Goal: Information Seeking & Learning: Check status

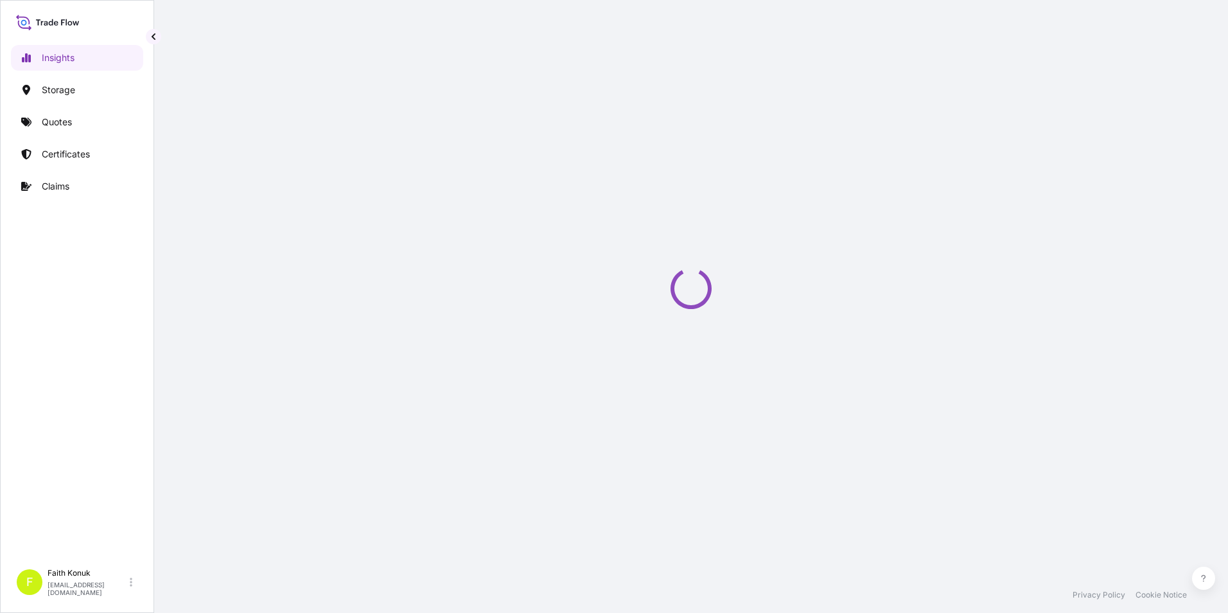
select select "2025"
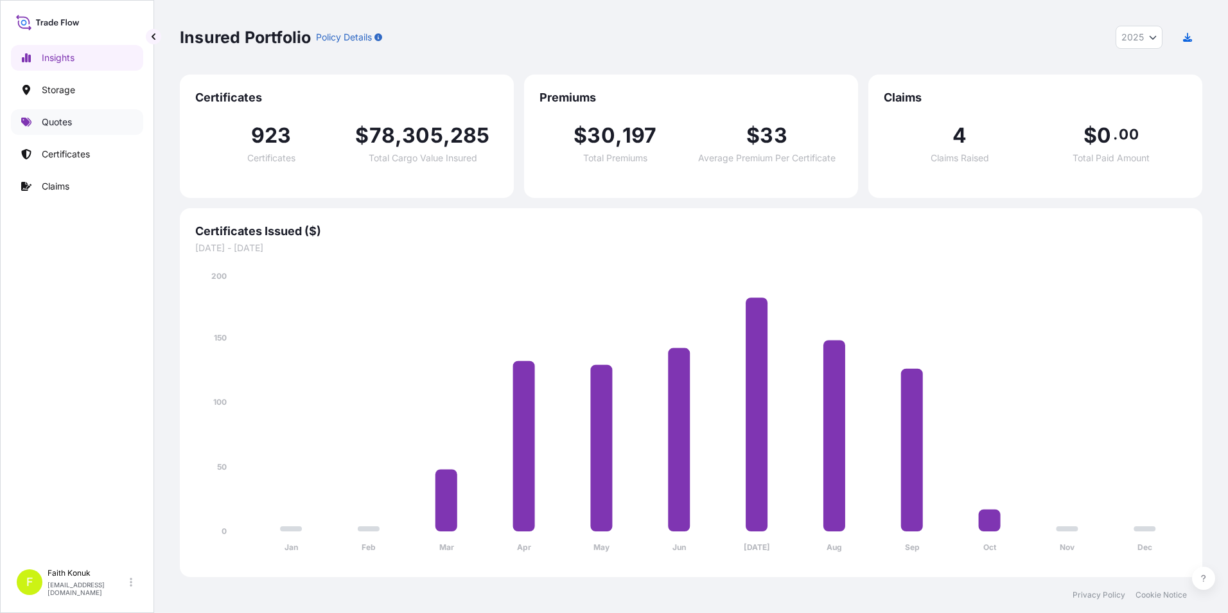
click at [50, 118] on p "Quotes" at bounding box center [57, 122] width 30 height 13
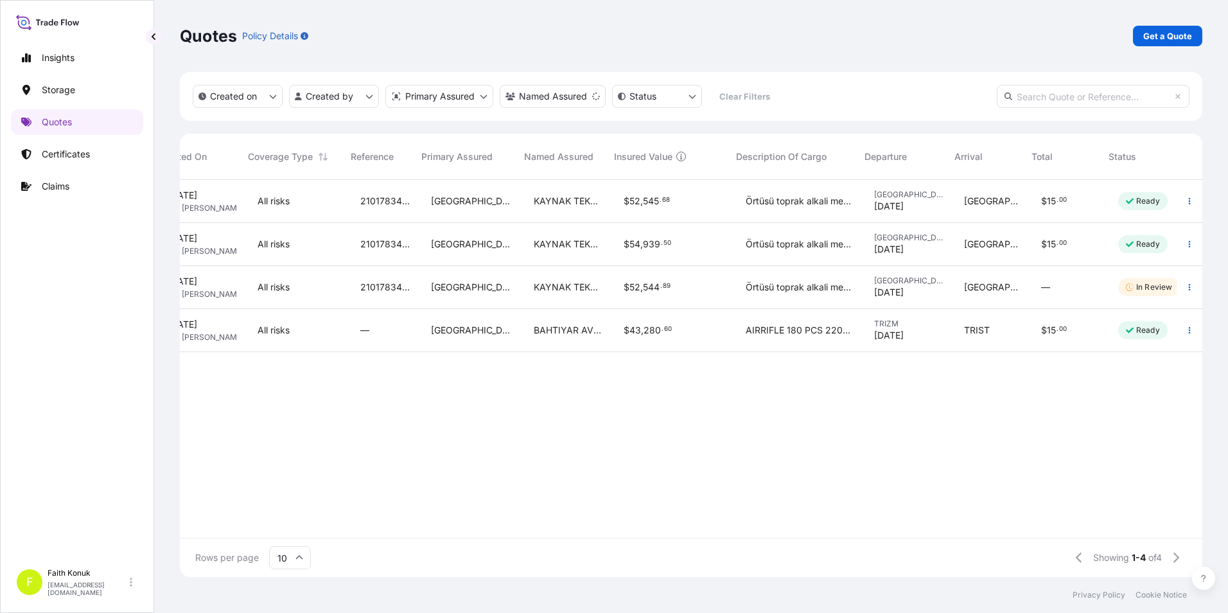
scroll to position [0, 121]
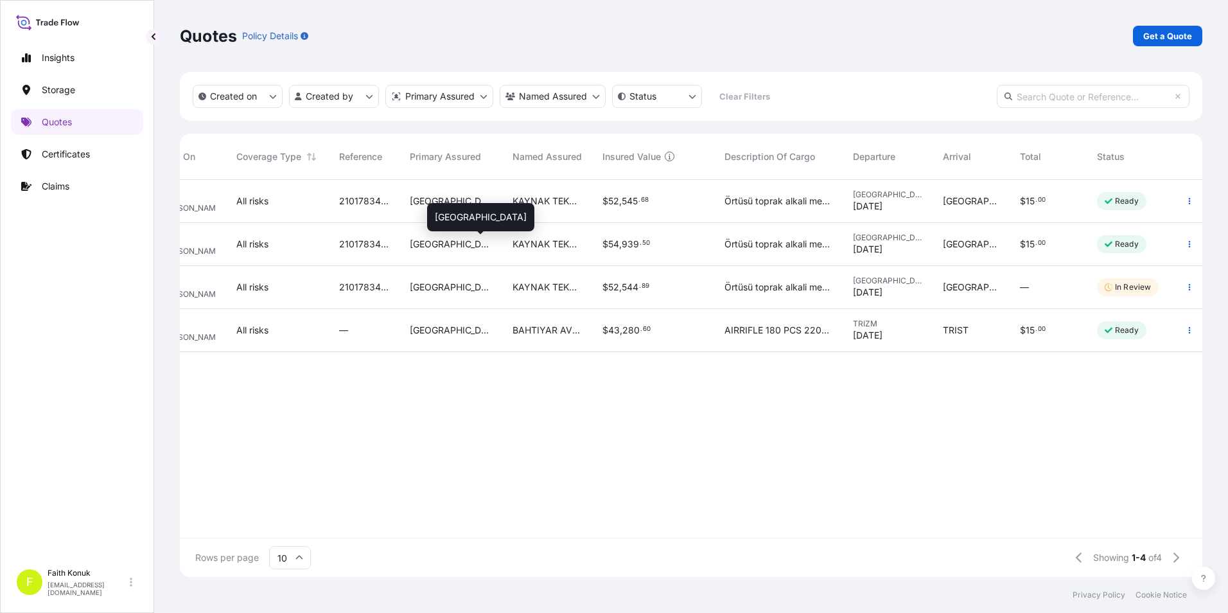
click at [423, 242] on span "[GEOGRAPHIC_DATA]" at bounding box center [451, 244] width 82 height 13
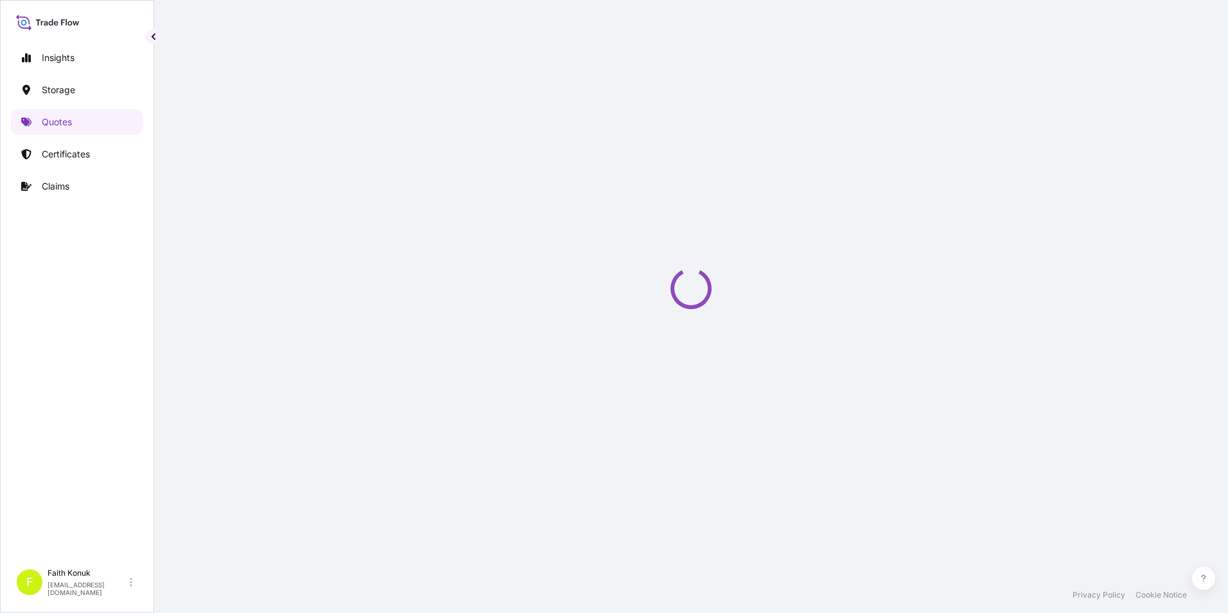
select select "Inland"
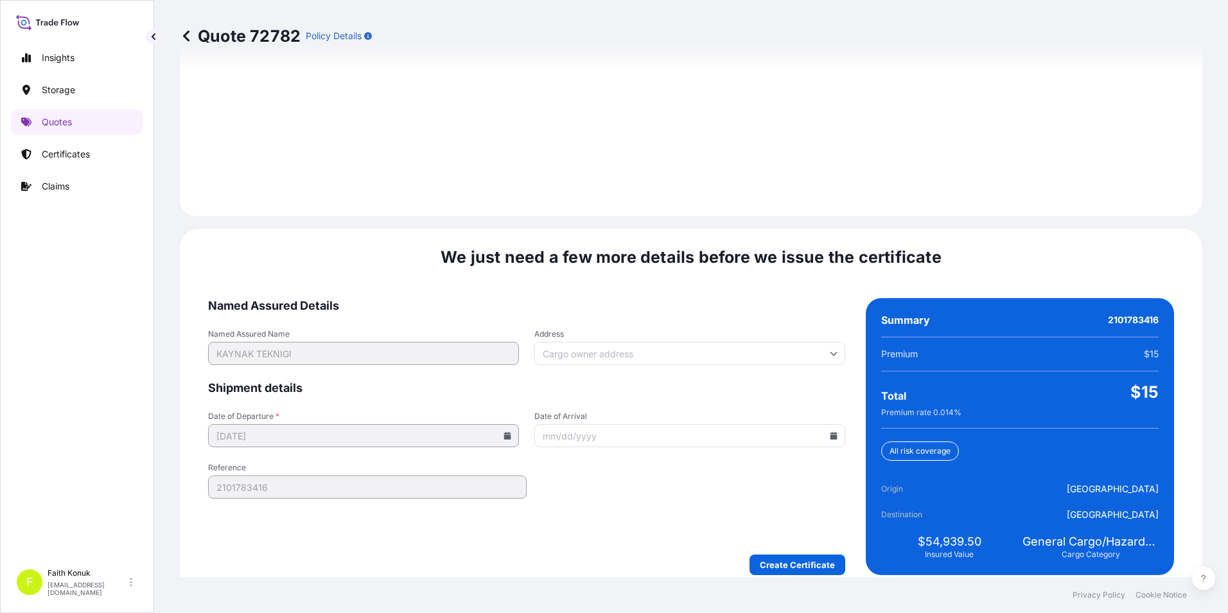
scroll to position [1808, 0]
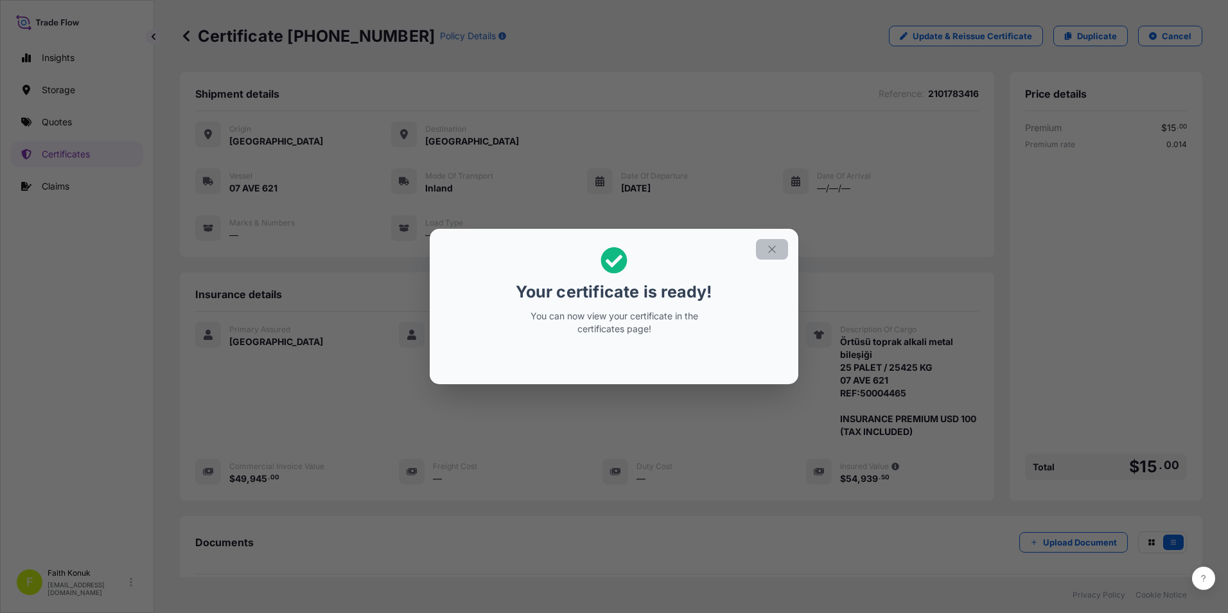
click at [767, 248] on icon "button" at bounding box center [772, 249] width 12 height 12
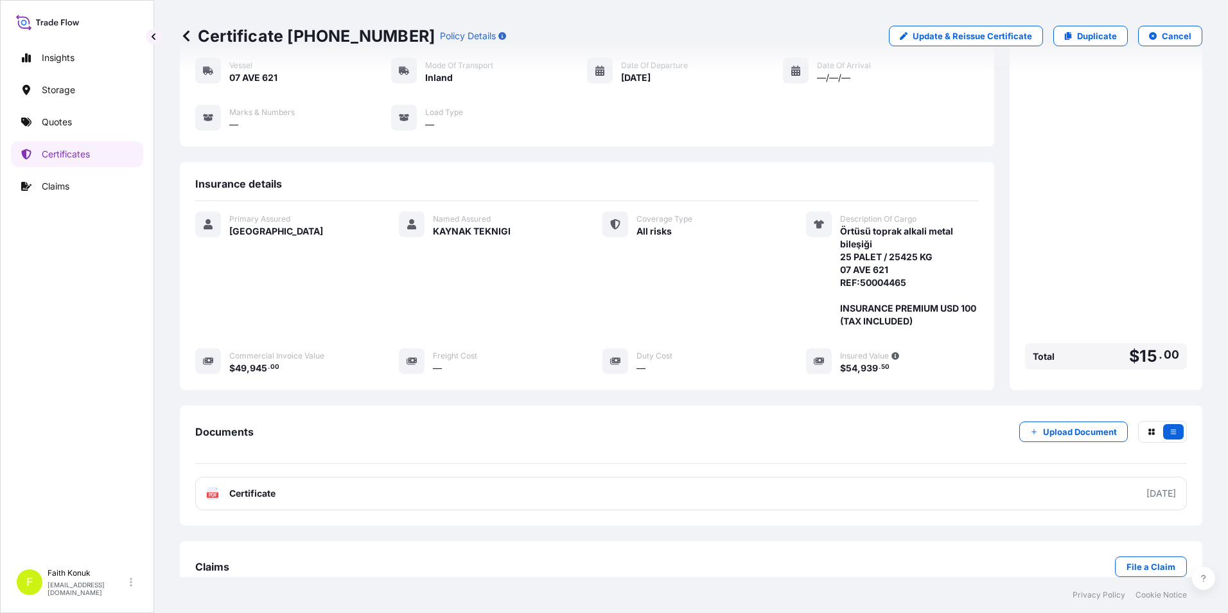
scroll to position [88, 0]
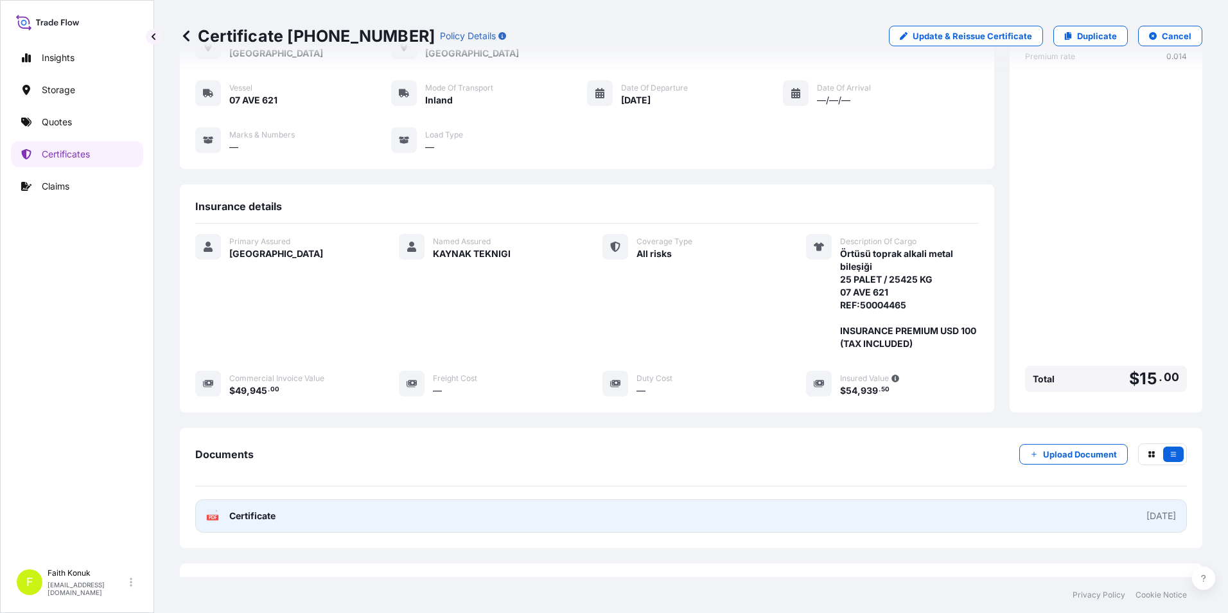
click at [254, 522] on span "Certificate" at bounding box center [252, 515] width 46 height 13
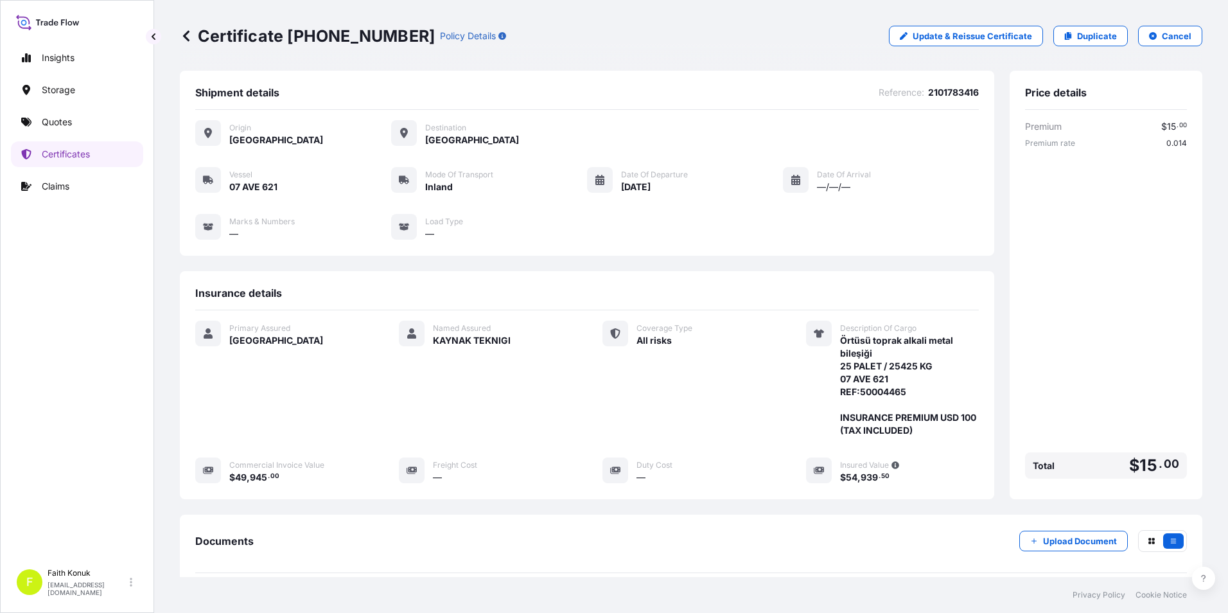
scroll to position [0, 0]
click at [65, 114] on link "Quotes" at bounding box center [77, 122] width 132 height 26
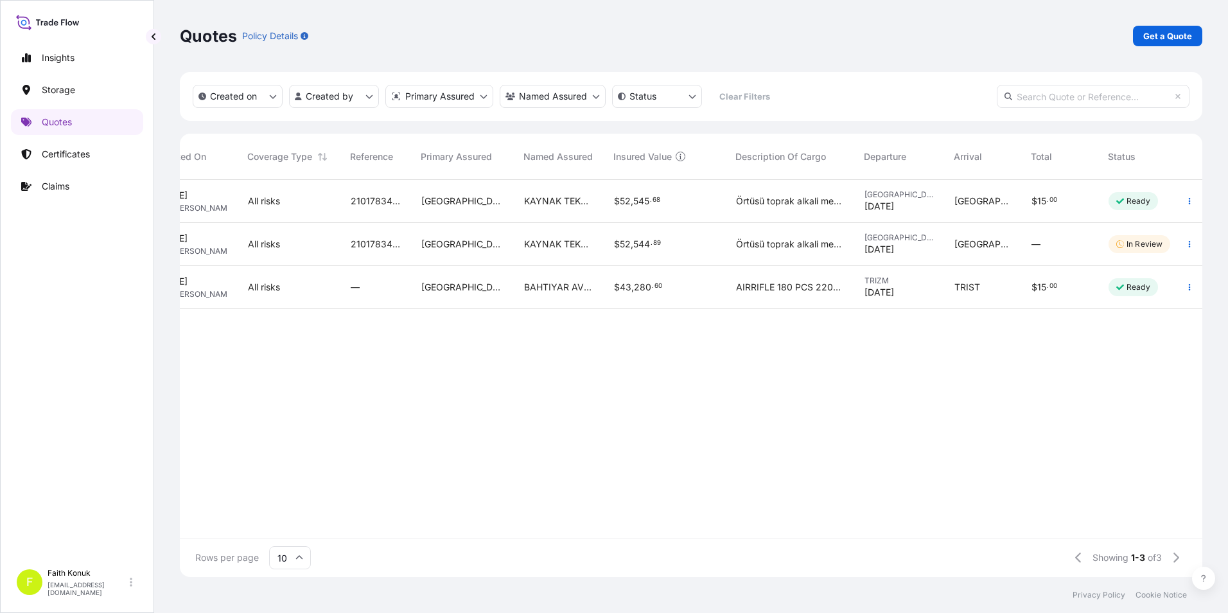
scroll to position [0, 110]
click at [394, 200] on span "2101783415" at bounding box center [375, 201] width 50 height 13
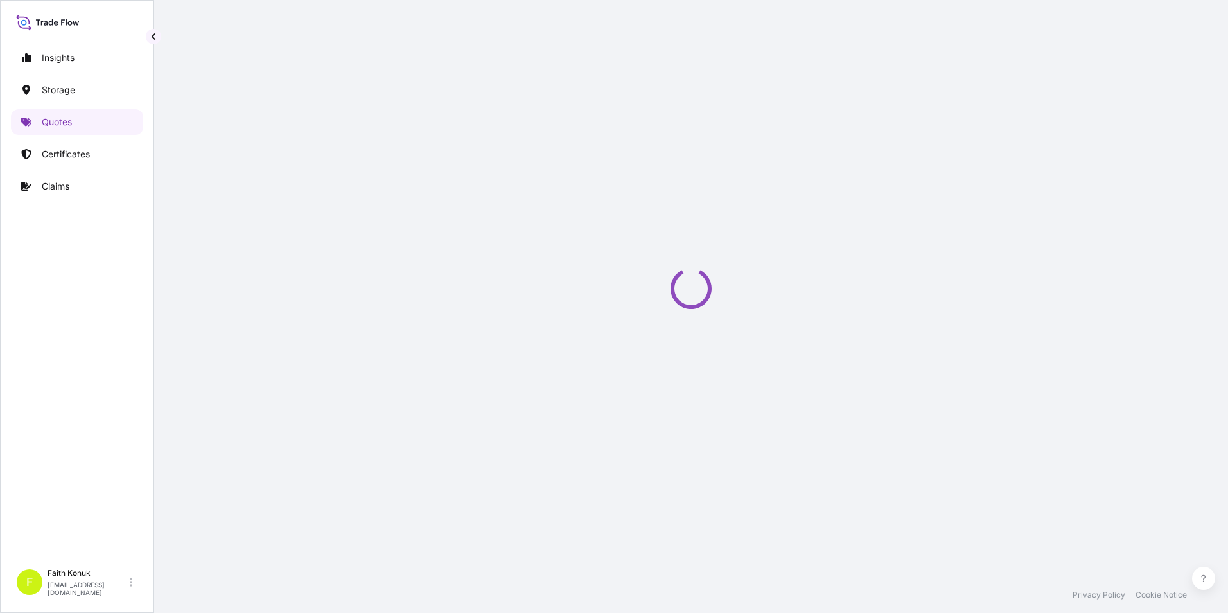
select select "Inland"
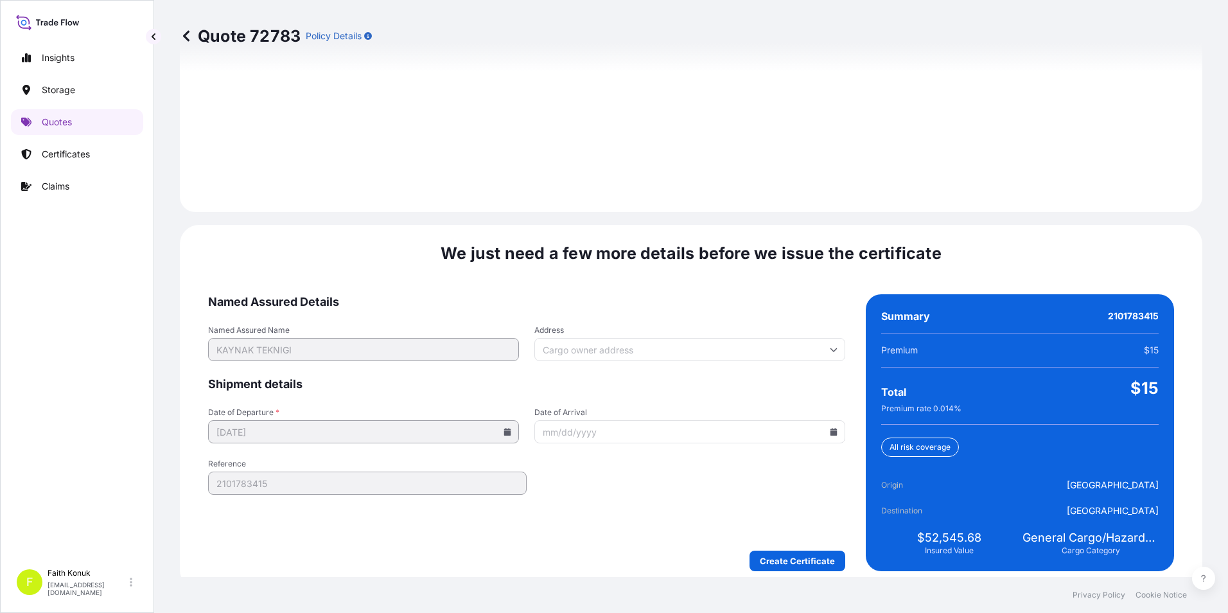
scroll to position [1808, 0]
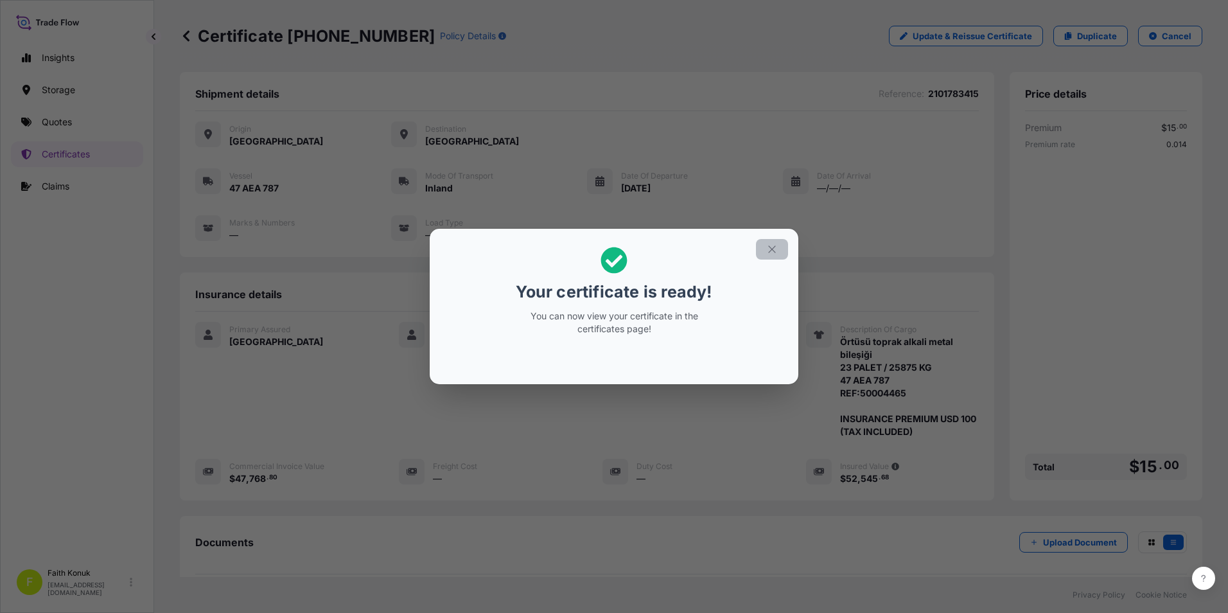
click at [765, 245] on button "button" at bounding box center [772, 249] width 32 height 21
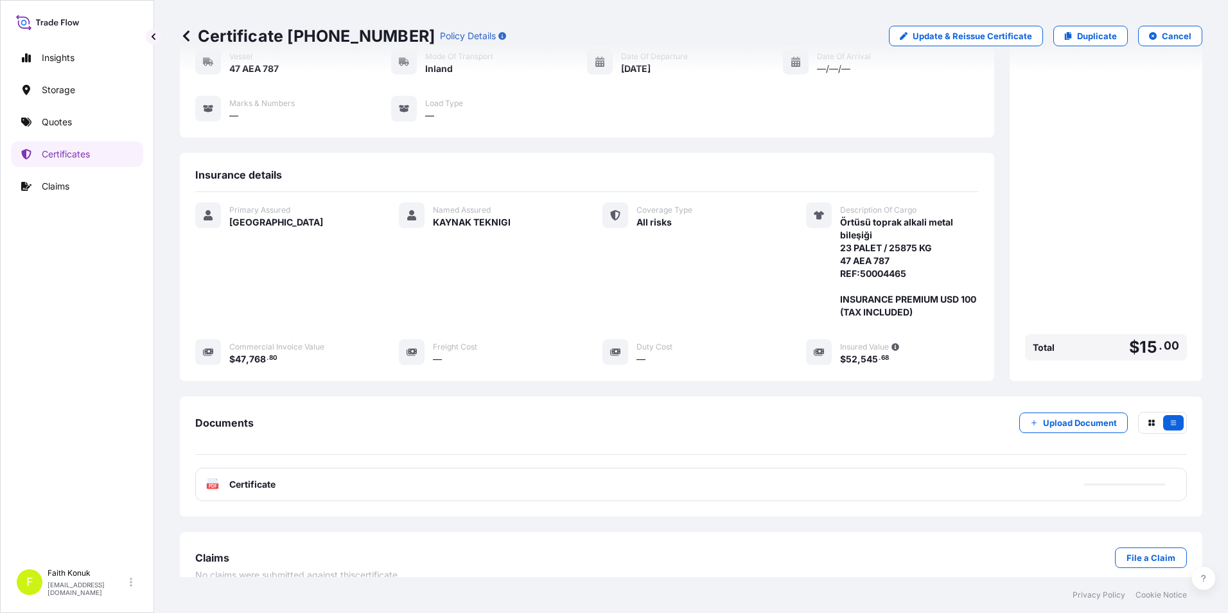
scroll to position [139, 0]
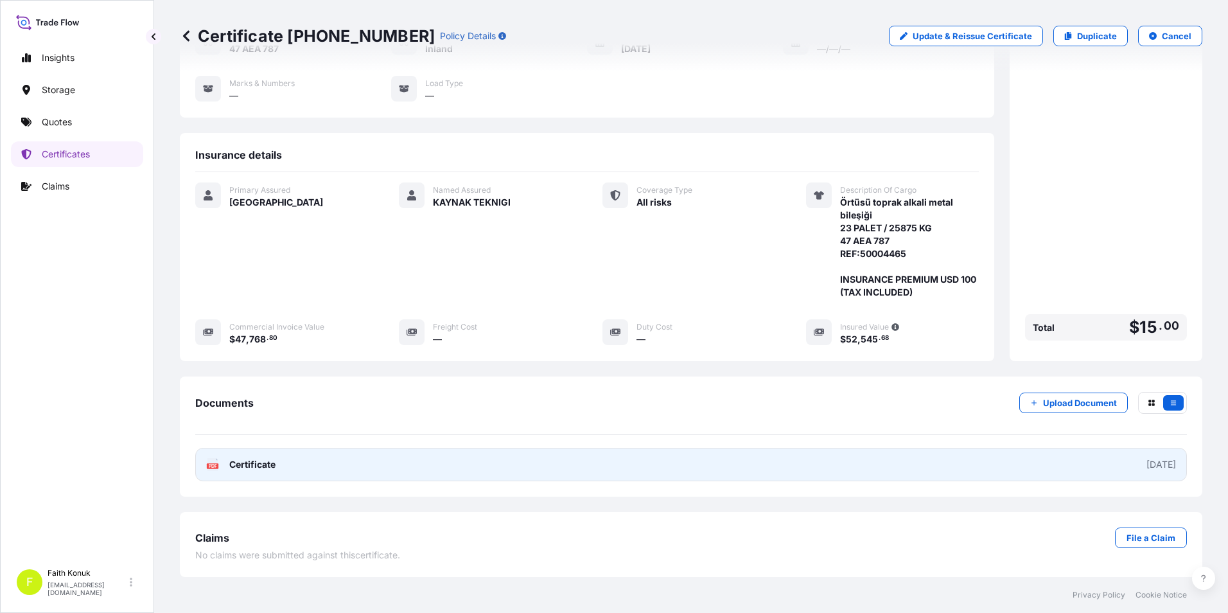
click at [254, 467] on span "Certificate" at bounding box center [252, 464] width 46 height 13
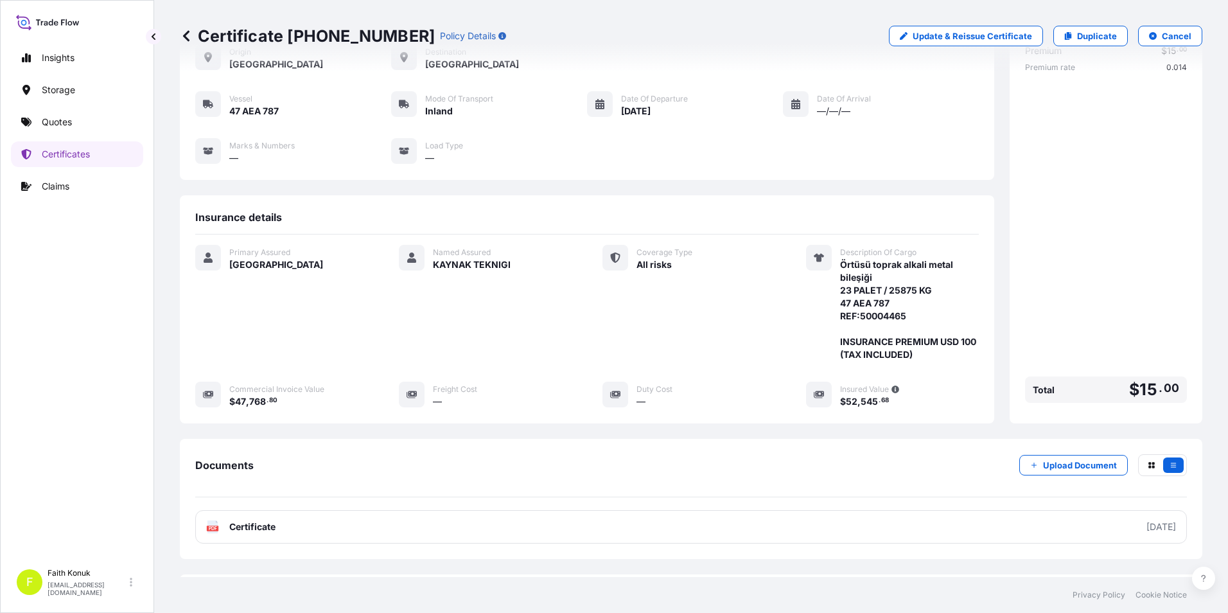
scroll to position [0, 0]
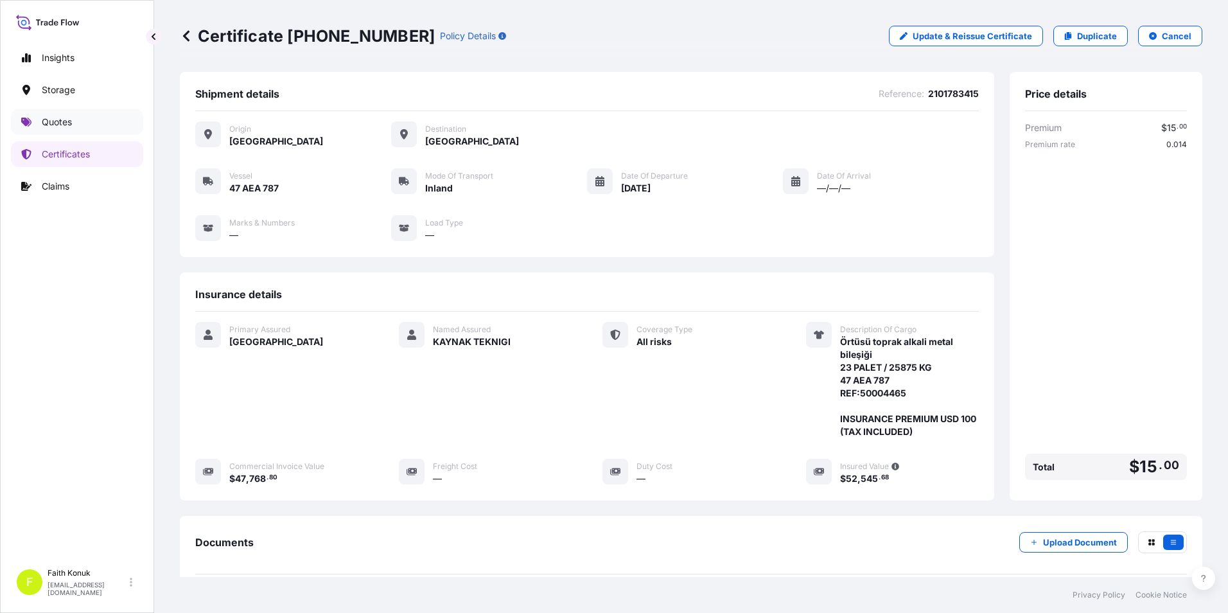
click at [101, 118] on link "Quotes" at bounding box center [77, 122] width 132 height 26
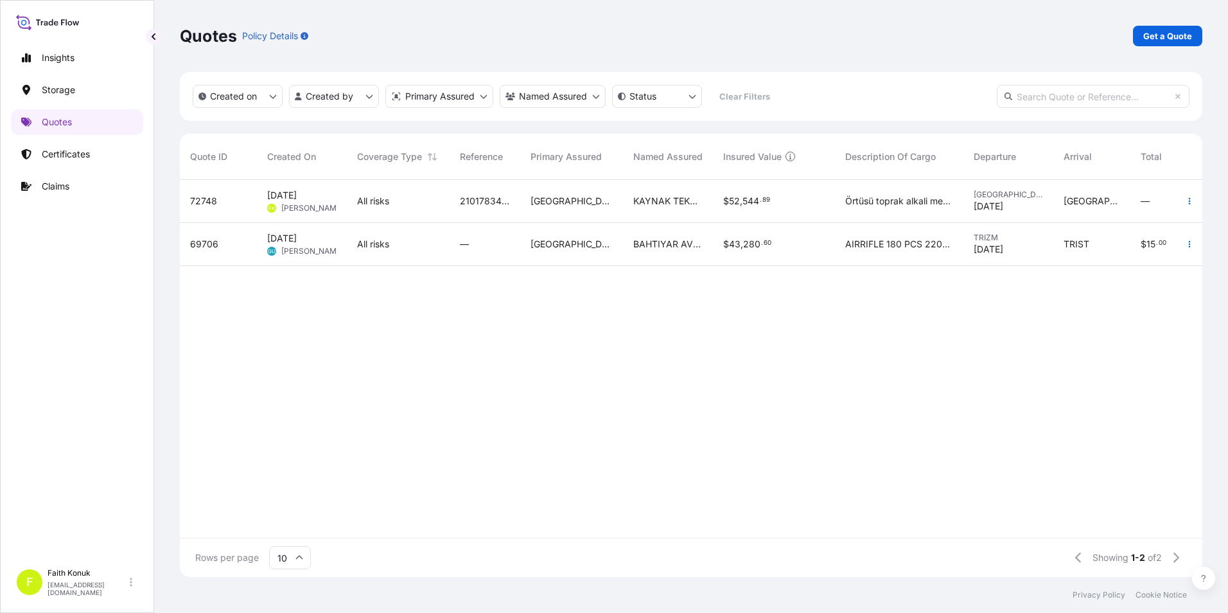
click at [449, 193] on div "2101783408" at bounding box center [484, 201] width 71 height 43
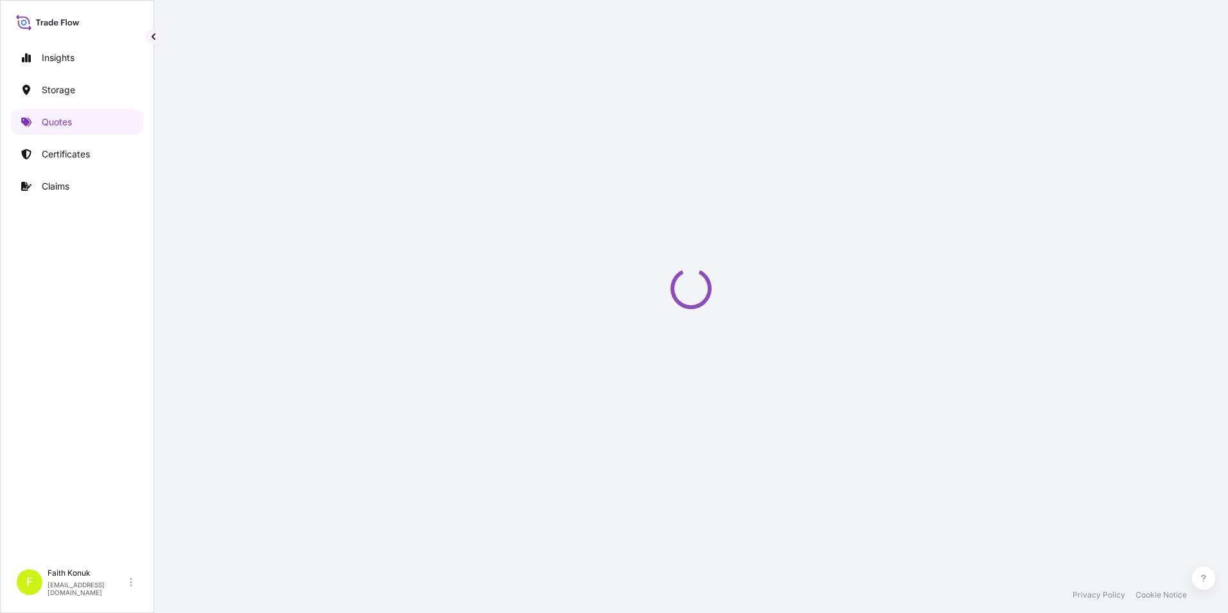
select select "Inland"
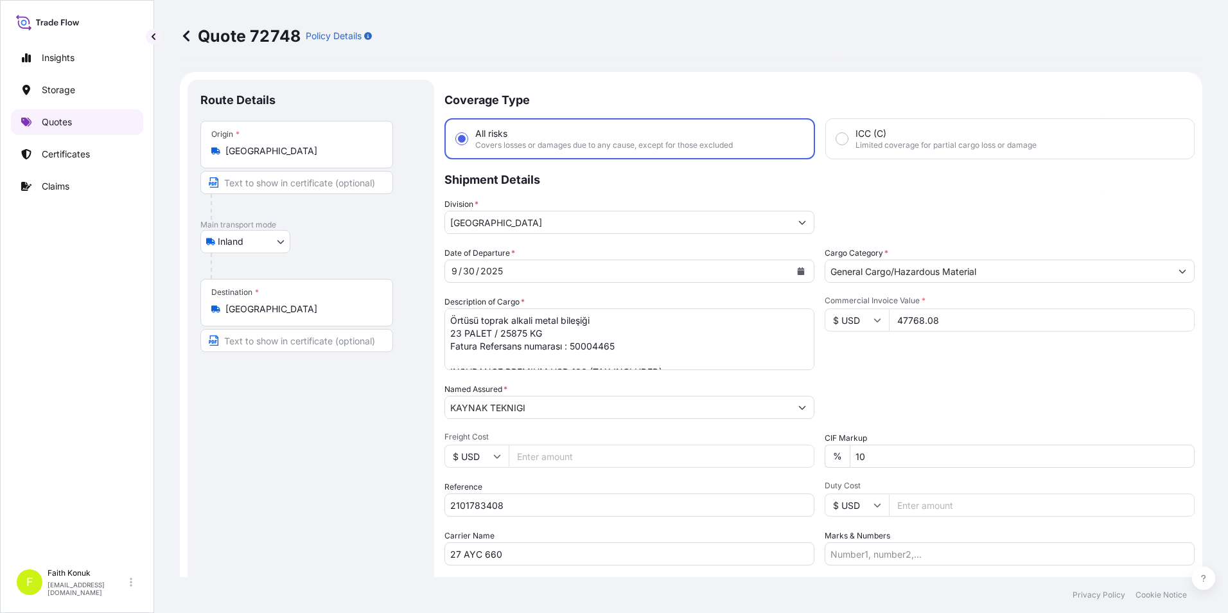
click at [62, 119] on p "Quotes" at bounding box center [57, 122] width 30 height 13
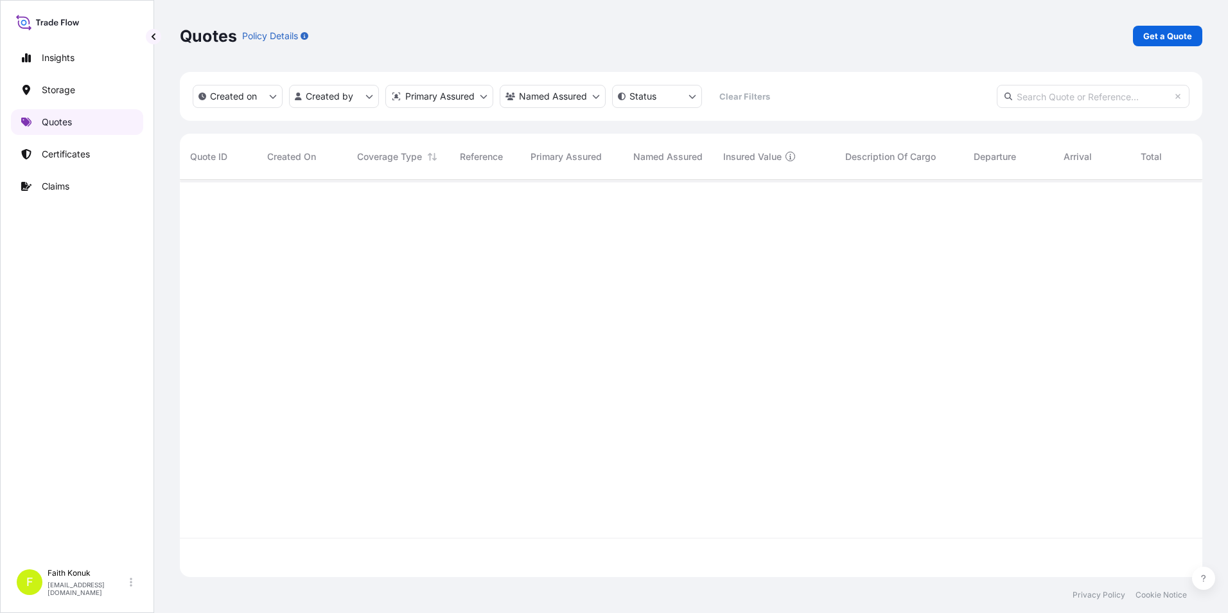
scroll to position [394, 1013]
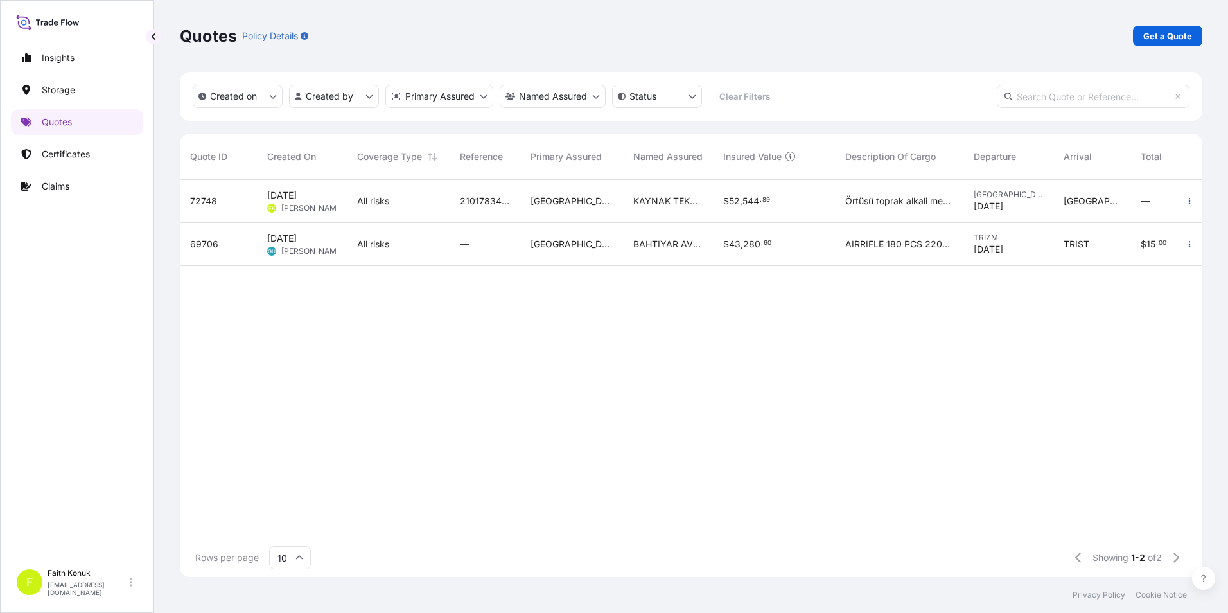
click at [309, 205] on span "[PERSON_NAME]" at bounding box center [312, 208] width 62 height 10
select select "Inland"
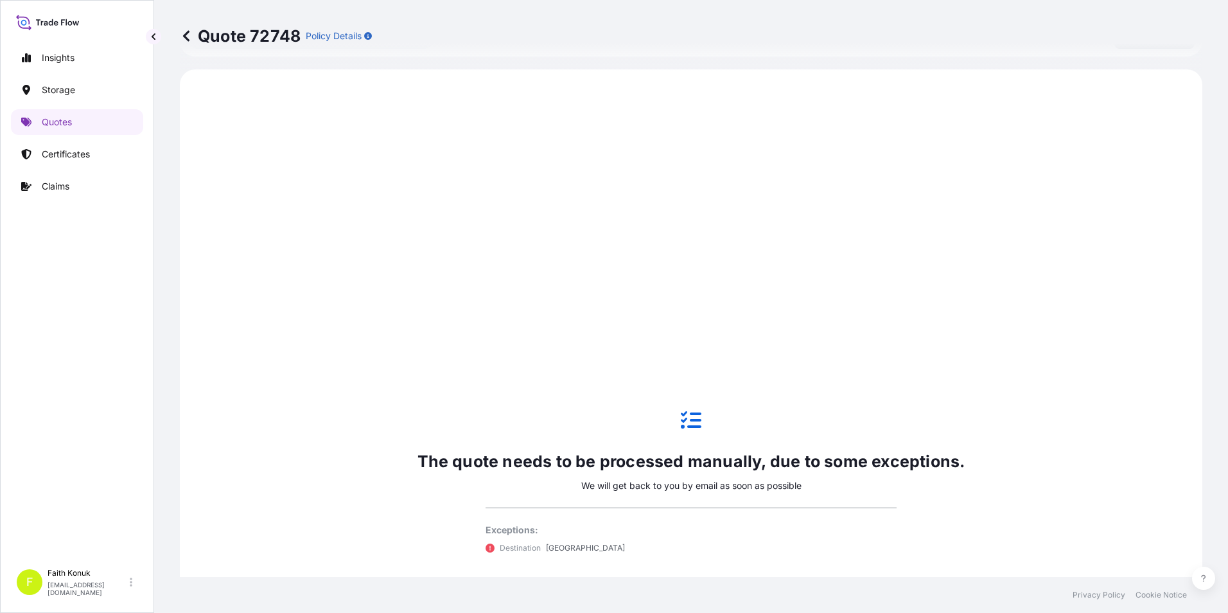
scroll to position [617, 0]
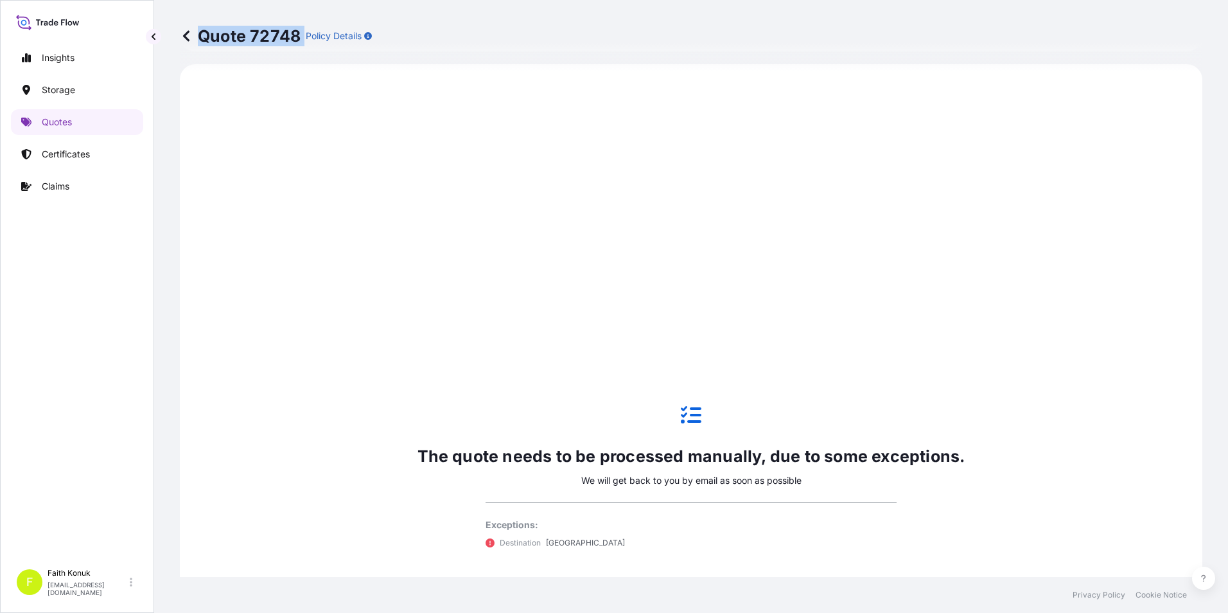
drag, startPoint x: 200, startPoint y: 34, endPoint x: 302, endPoint y: 45, distance: 103.3
click at [302, 45] on div "Quote 72748 Policy Details" at bounding box center [276, 36] width 192 height 21
drag, startPoint x: 302, startPoint y: 45, endPoint x: 275, endPoint y: 40, distance: 28.1
copy p "Quote 72748"
click at [189, 32] on icon at bounding box center [186, 35] width 6 height 11
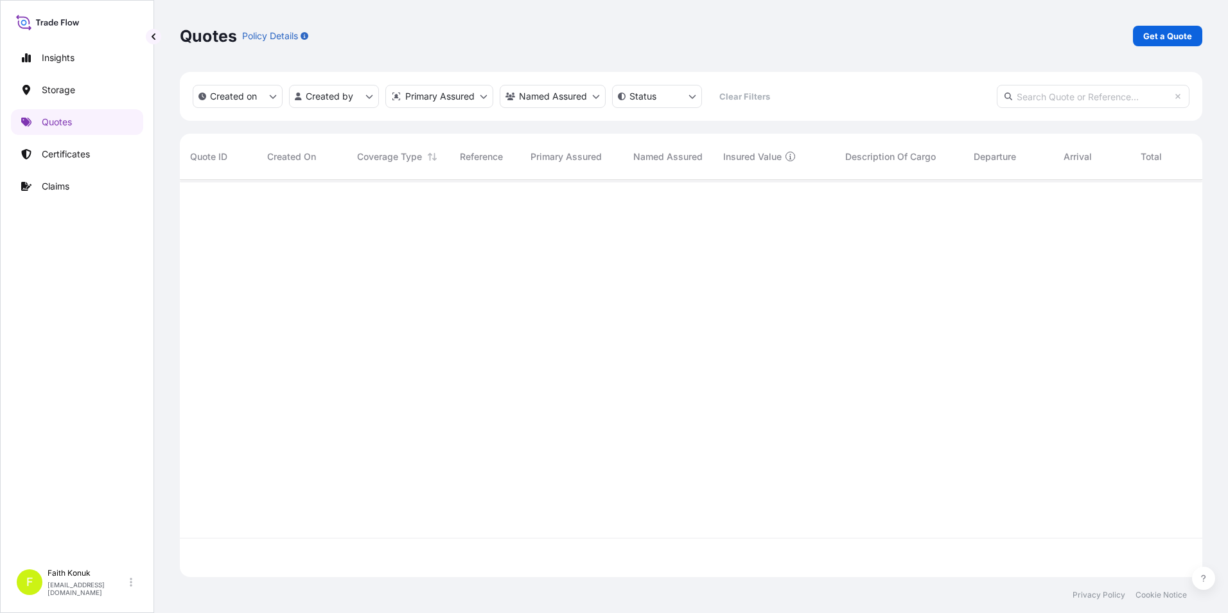
scroll to position [394, 1013]
